Goal: Information Seeking & Learning: Learn about a topic

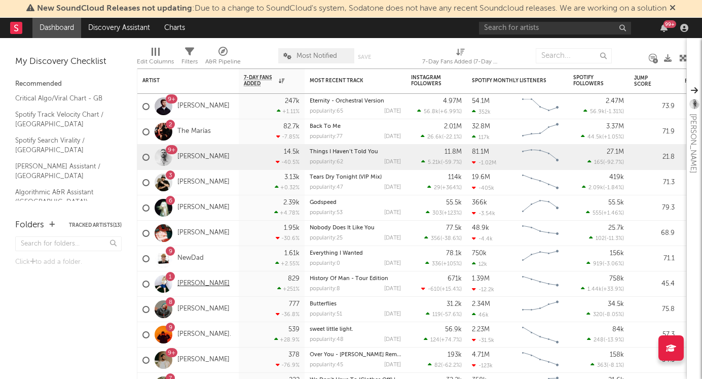
click at [195, 279] on link "Maisie Peters" at bounding box center [203, 283] width 52 height 9
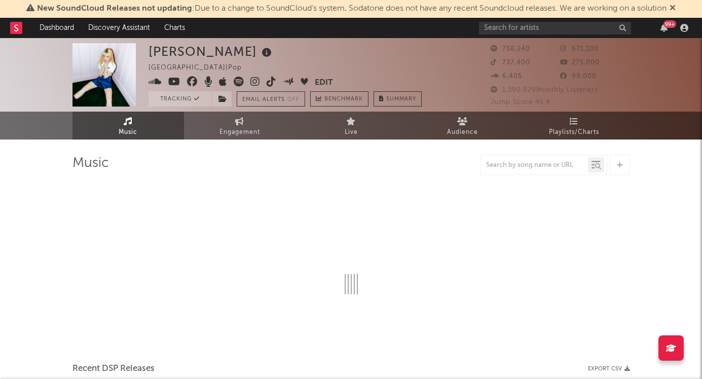
select select "6m"
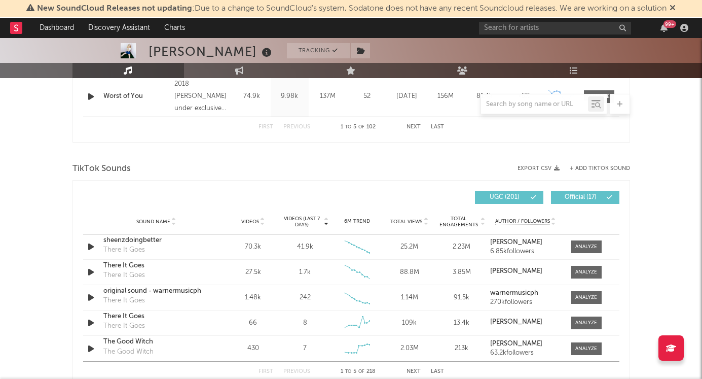
scroll to position [615, 0]
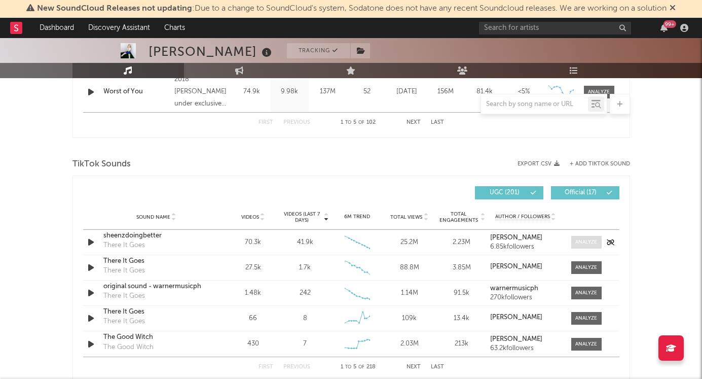
click at [582, 240] on div at bounding box center [586, 242] width 22 height 8
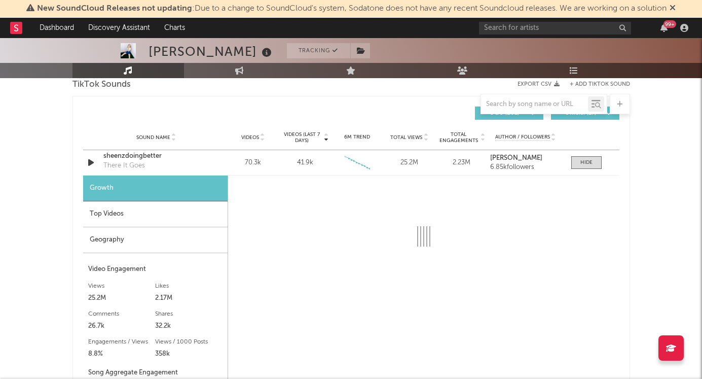
scroll to position [751, 0]
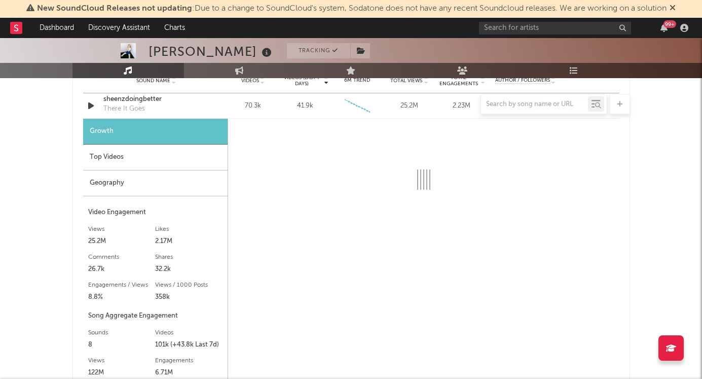
select select "6m"
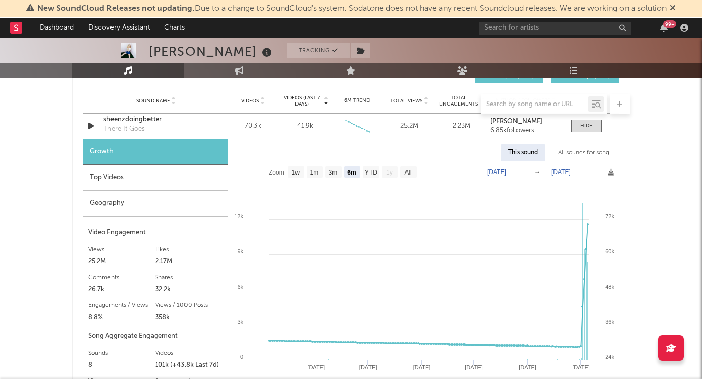
scroll to position [726, 0]
